Goal: Information Seeking & Learning: Learn about a topic

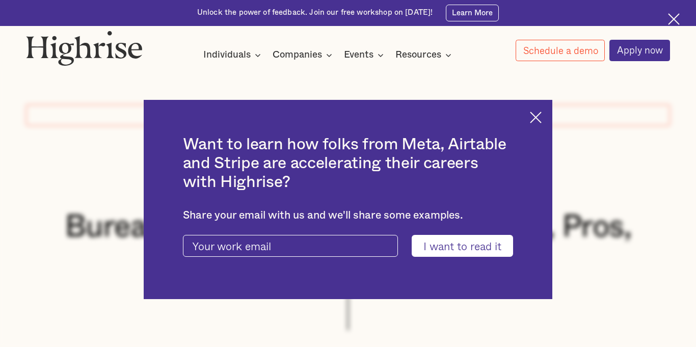
click at [534, 119] on img at bounding box center [536, 118] width 12 height 12
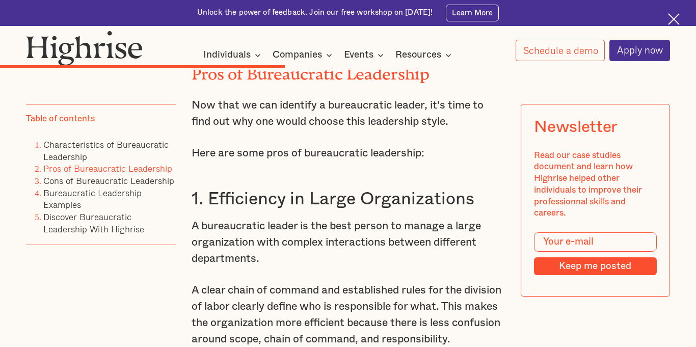
scroll to position [3430, 0]
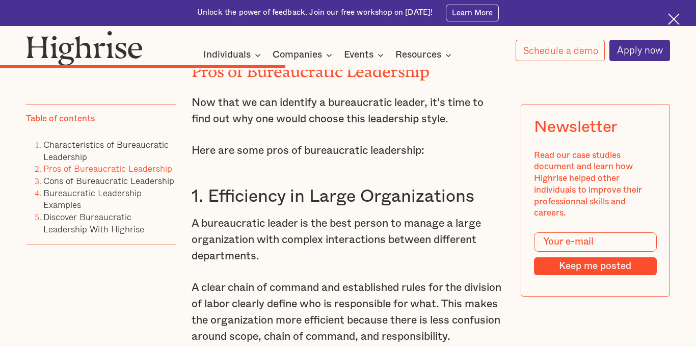
click at [242, 198] on h3 "1. Efficiency in Large Organizations" at bounding box center [348, 197] width 313 height 22
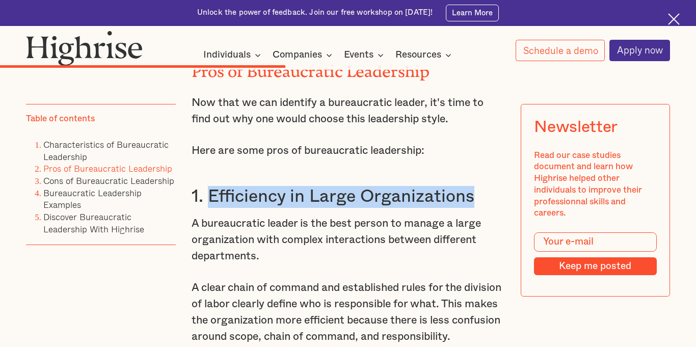
drag, startPoint x: 242, startPoint y: 198, endPoint x: 377, endPoint y: 181, distance: 135.6
copy h3 "Efficiency in Large Organizations"
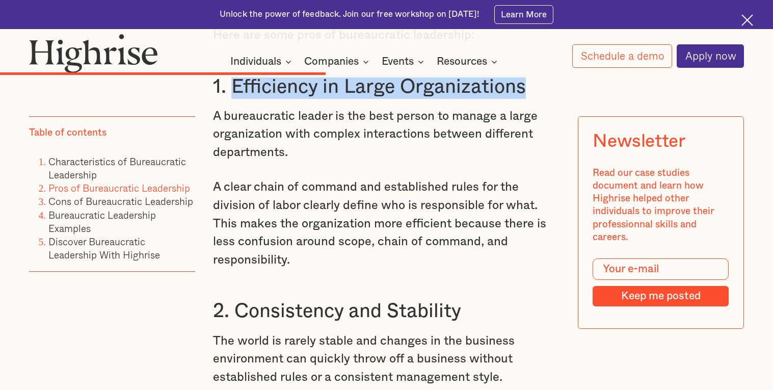
scroll to position [3915, 0]
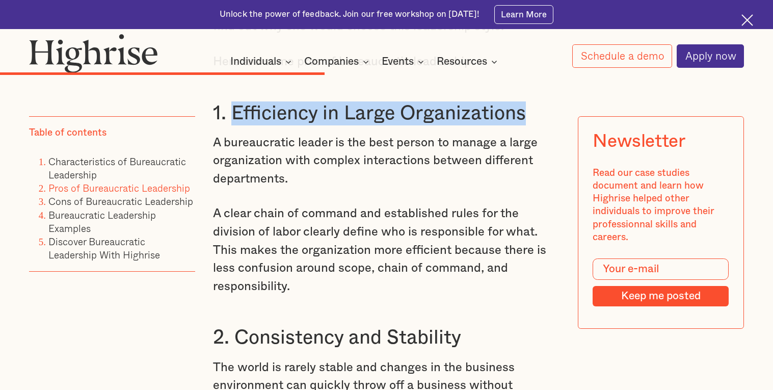
copy h3 "Efficiency in Large Organizations"
click at [265, 343] on h3 "2. Consistency and Stability" at bounding box center [386, 338] width 347 height 24
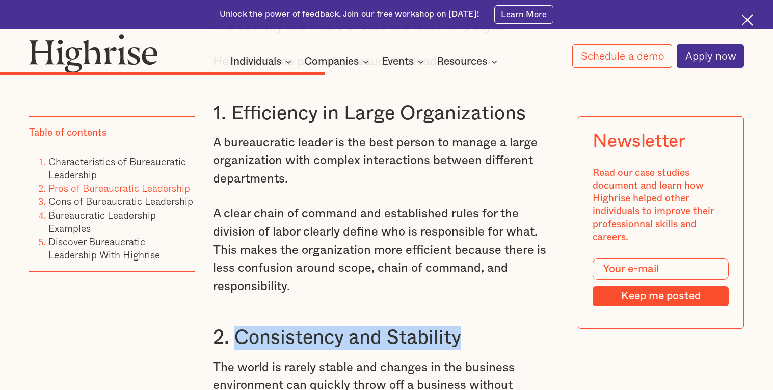
drag, startPoint x: 265, startPoint y: 343, endPoint x: 393, endPoint y: 337, distance: 127.5
click at [393, 337] on h3 "2. Consistency and Stability" at bounding box center [386, 338] width 347 height 24
copy h3 "Consistency and Stability"
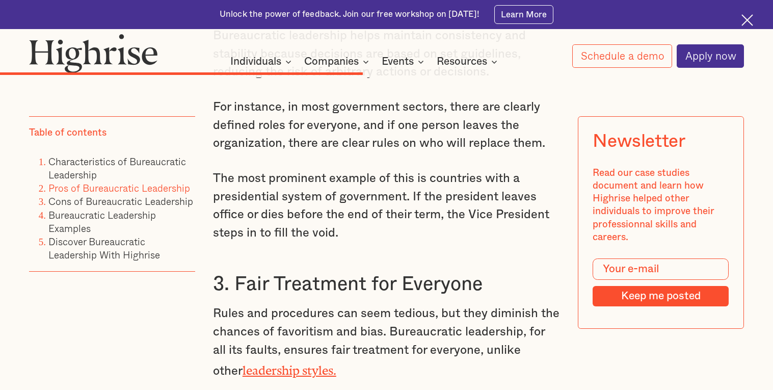
scroll to position [4320, 0]
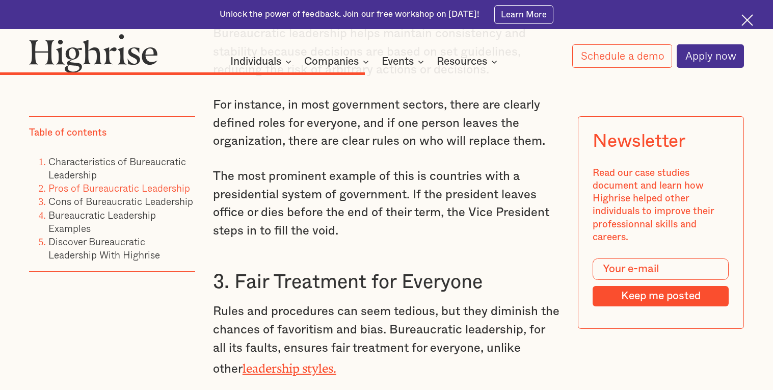
click at [251, 273] on h3 "3. Fair Treatment for Everyone" at bounding box center [386, 282] width 347 height 24
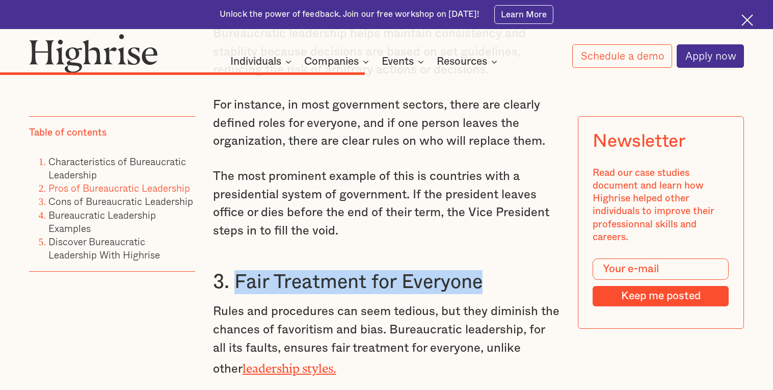
drag, startPoint x: 251, startPoint y: 273, endPoint x: 429, endPoint y: 283, distance: 178.1
click at [429, 283] on h3 "3. Fair Treatment for Everyone" at bounding box center [386, 282] width 347 height 24
copy h3 "Fair Treatment for Everyone"
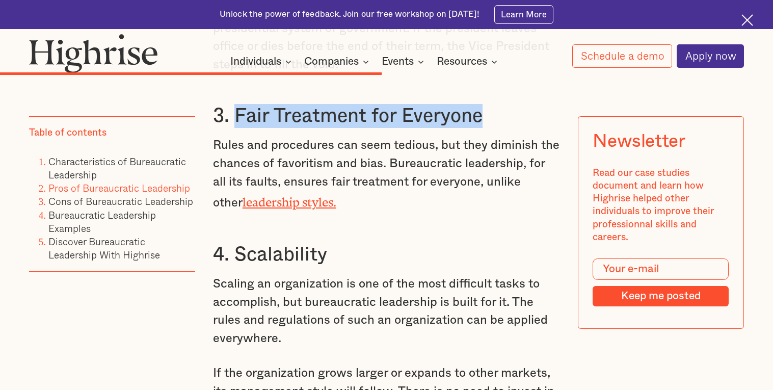
scroll to position [4493, 0]
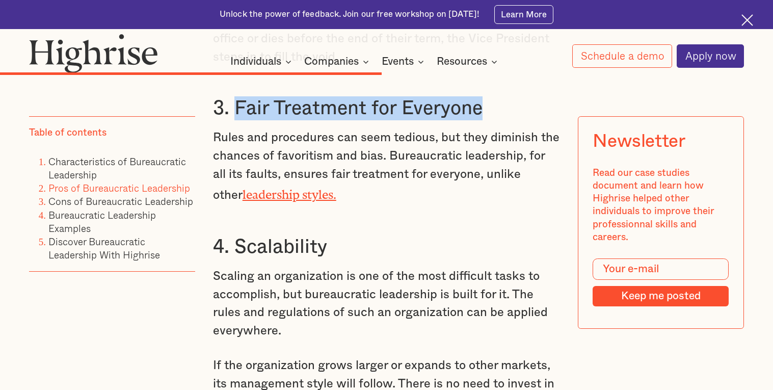
click at [267, 244] on h3 "4. Scalability" at bounding box center [386, 247] width 347 height 24
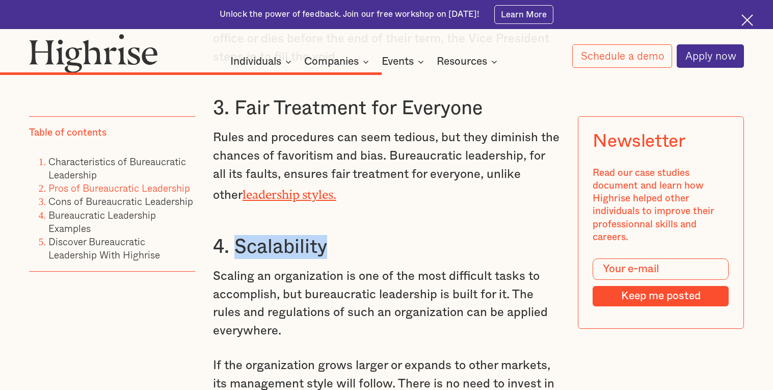
click at [267, 244] on h3 "4. Scalability" at bounding box center [386, 247] width 347 height 24
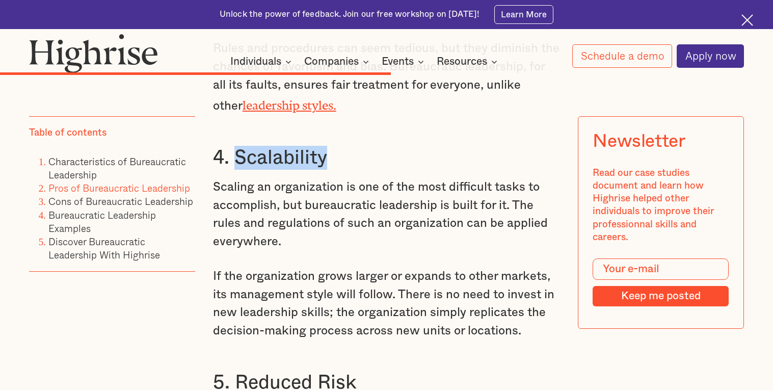
scroll to position [4583, 0]
copy h3 "Scalability"
click at [352, 243] on p "Scaling an organization is one of the most difficult tasks to accomplish, but b…" at bounding box center [386, 214] width 347 height 72
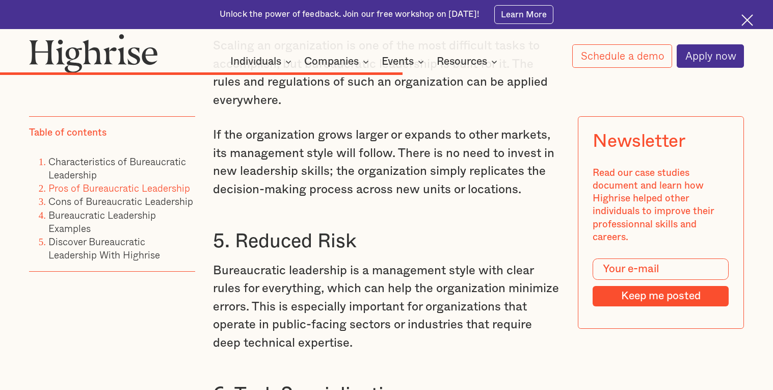
scroll to position [4736, 0]
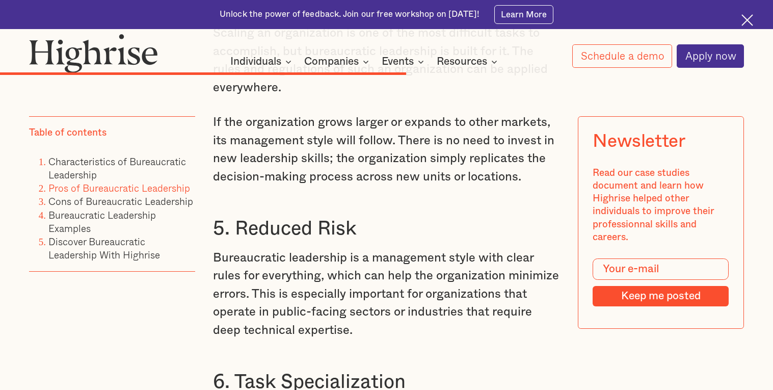
click at [293, 231] on h3 "5. Reduced Risk" at bounding box center [386, 229] width 347 height 24
drag, startPoint x: 293, startPoint y: 231, endPoint x: 323, endPoint y: 228, distance: 29.2
click at [323, 228] on h3 "5. Reduced Risk" at bounding box center [386, 229] width 347 height 24
copy h3 "Reduced Risk"
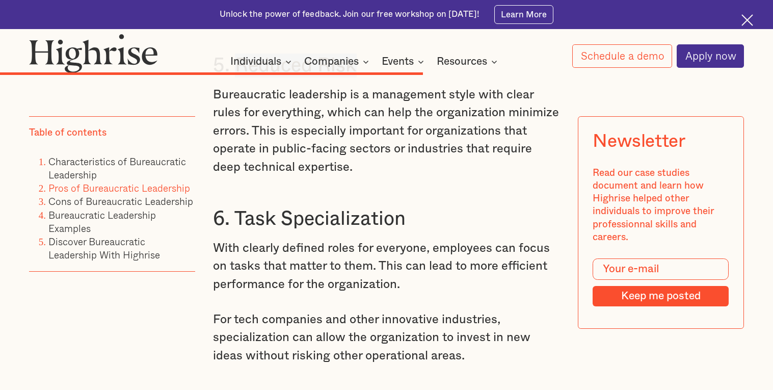
scroll to position [4922, 0]
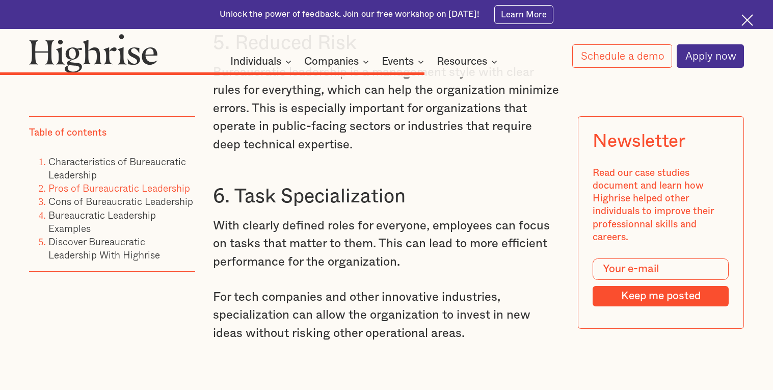
click at [274, 200] on h3 "6. Task Specialization" at bounding box center [386, 196] width 347 height 24
drag, startPoint x: 274, startPoint y: 200, endPoint x: 306, endPoint y: 199, distance: 32.6
click at [306, 199] on h3 "6. Task Specialization" at bounding box center [386, 196] width 347 height 24
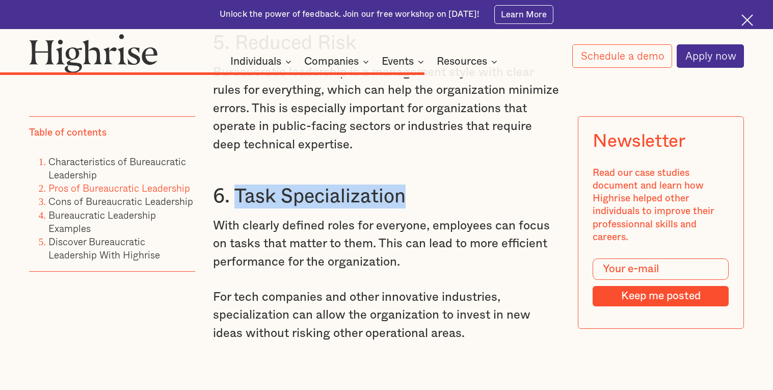
drag, startPoint x: 306, startPoint y: 199, endPoint x: 257, endPoint y: 196, distance: 49.5
click at [257, 196] on h3 "6. Task Specialization" at bounding box center [386, 196] width 347 height 24
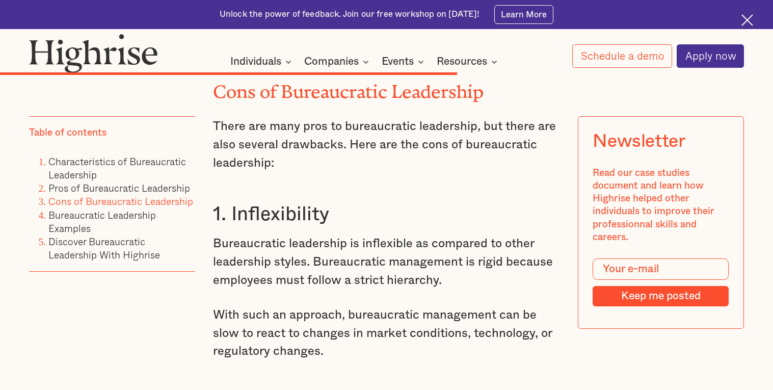
scroll to position [5263, 0]
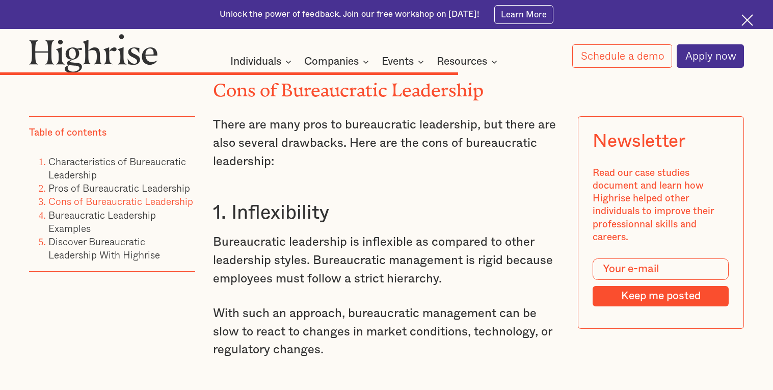
click at [250, 213] on h3 "1. Inflexibility" at bounding box center [386, 213] width 347 height 24
copy h3 "Inflexibility"
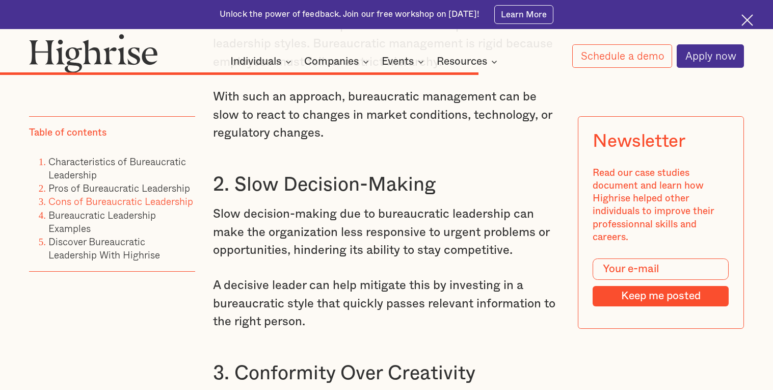
scroll to position [5483, 0]
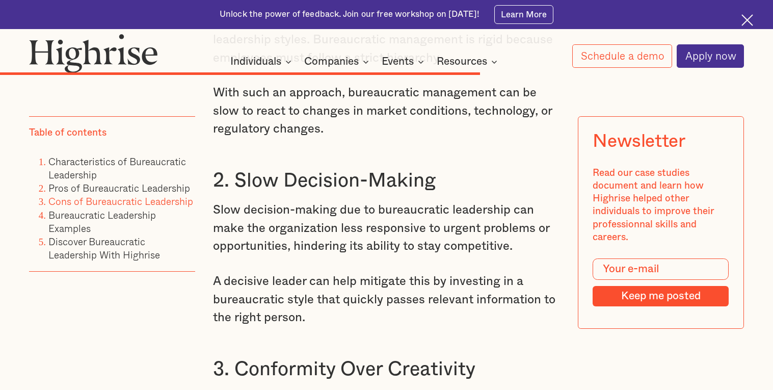
click at [253, 172] on h3 "2. Slow Decision-Making" at bounding box center [386, 181] width 347 height 24
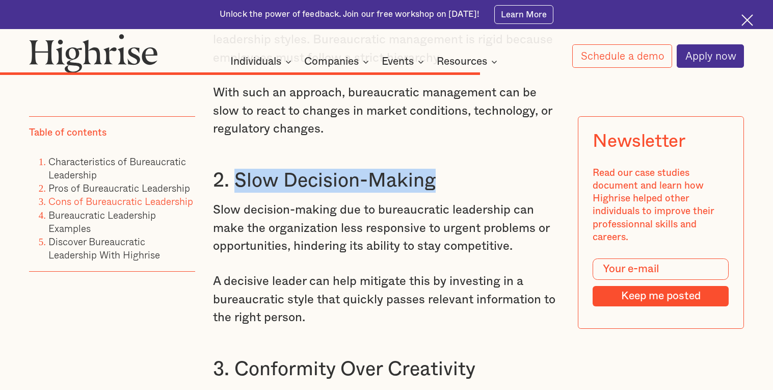
drag, startPoint x: 253, startPoint y: 172, endPoint x: 379, endPoint y: 179, distance: 126.5
click at [379, 179] on h3 "2. Slow Decision-Making" at bounding box center [386, 181] width 347 height 24
copy h3 "Slow Decision-Making"
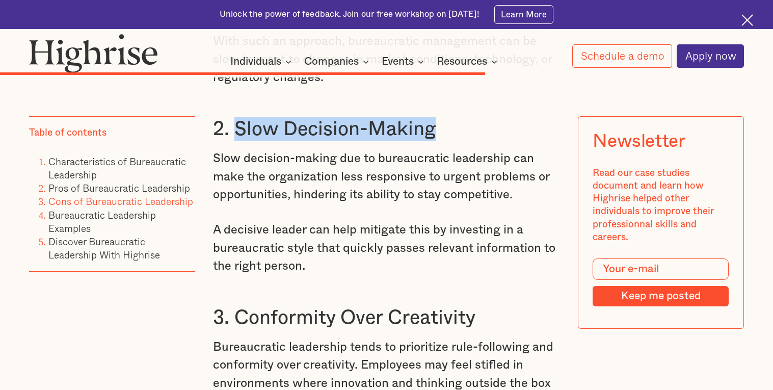
scroll to position [5534, 0]
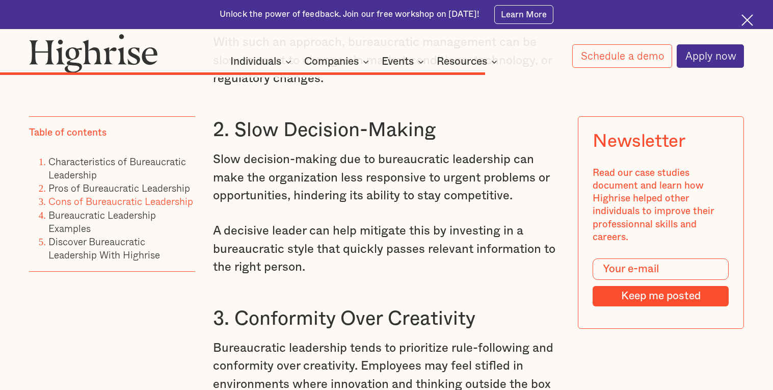
click at [284, 313] on h3 "3. Conformity Over Creativity" at bounding box center [386, 319] width 347 height 24
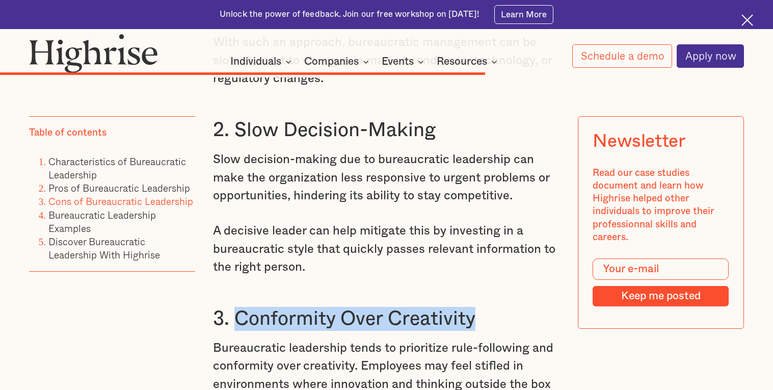
drag, startPoint x: 284, startPoint y: 313, endPoint x: 433, endPoint y: 325, distance: 149.2
click at [433, 325] on h3 "3. Conformity Over Creativity" at bounding box center [386, 319] width 347 height 24
copy h3 "Conformity Over Creativity"
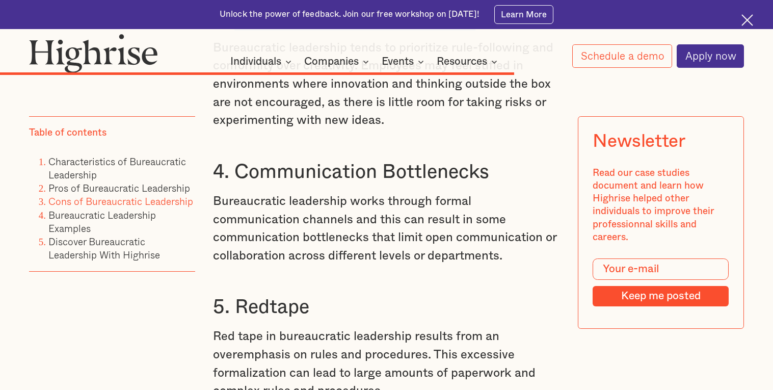
scroll to position [5841, 0]
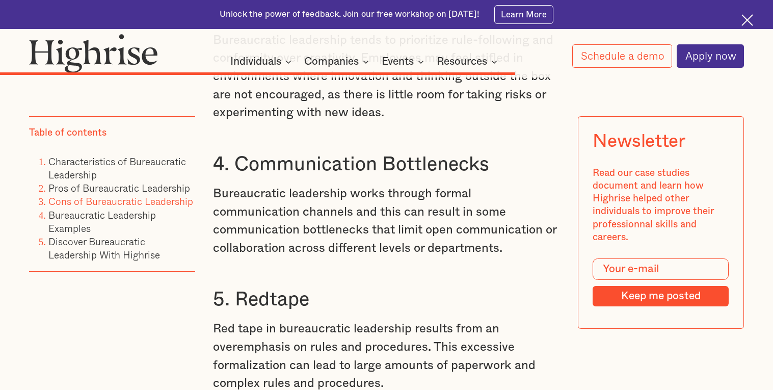
click at [312, 167] on h3 "4. Communication Bottlenecks" at bounding box center [386, 164] width 347 height 24
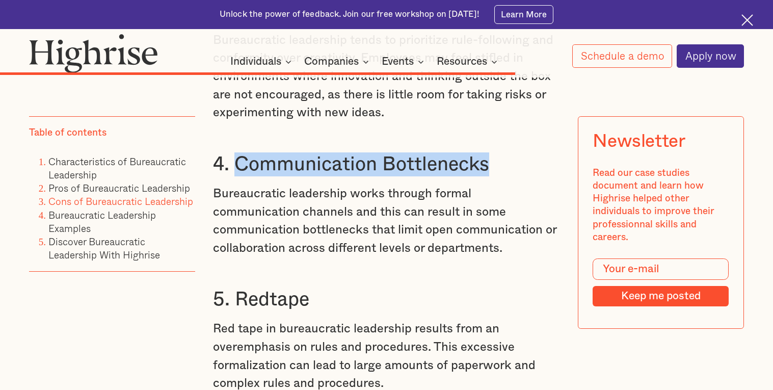
drag, startPoint x: 312, startPoint y: 167, endPoint x: 388, endPoint y: 160, distance: 75.7
click at [388, 160] on h3 "4. Communication Bottlenecks" at bounding box center [386, 164] width 347 height 24
copy h3 "Communication Bottlenecks"
click at [287, 299] on h3 "5. Redtape" at bounding box center [386, 299] width 347 height 24
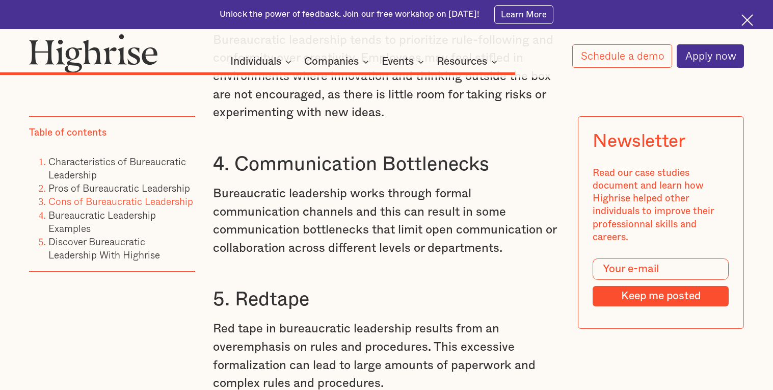
click at [287, 299] on h3 "5. Redtape" at bounding box center [386, 299] width 347 height 24
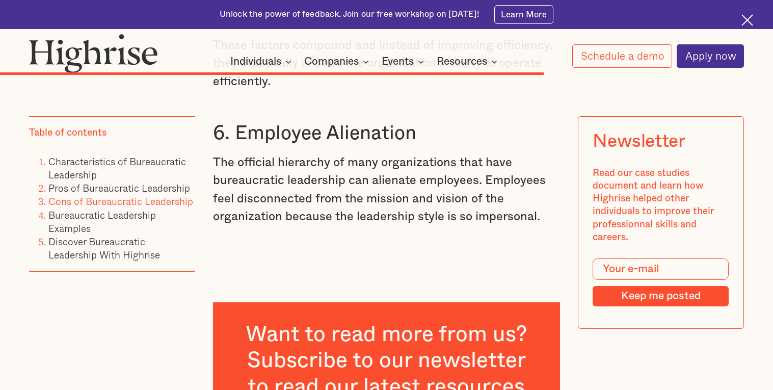
scroll to position [6217, 0]
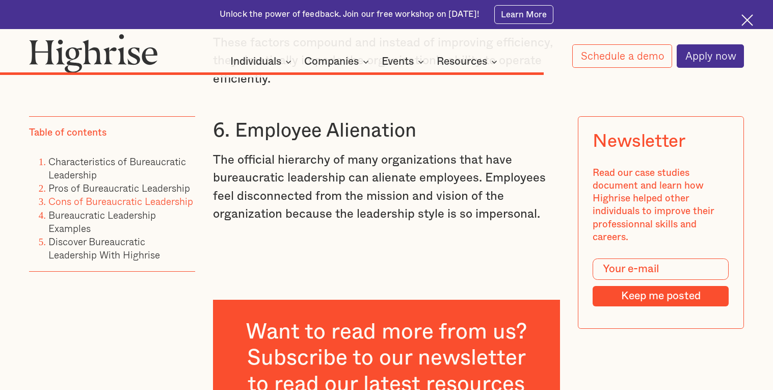
click at [254, 138] on h3 "6. Employee Alienation" at bounding box center [386, 131] width 347 height 24
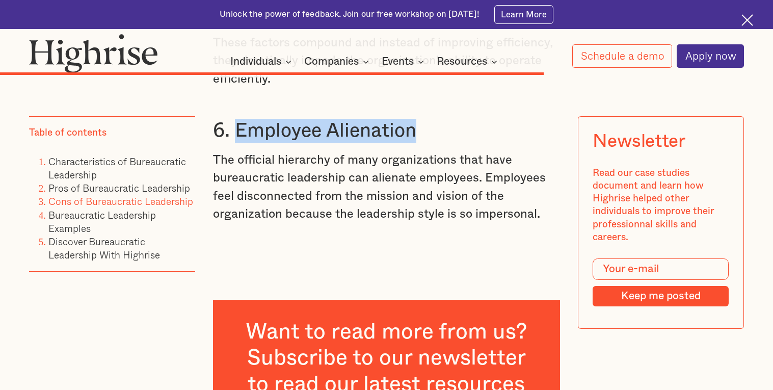
drag, startPoint x: 254, startPoint y: 138, endPoint x: 334, endPoint y: 134, distance: 79.6
click at [334, 134] on h3 "6. Employee Alienation" at bounding box center [386, 131] width 347 height 24
